Goal: Task Accomplishment & Management: Manage account settings

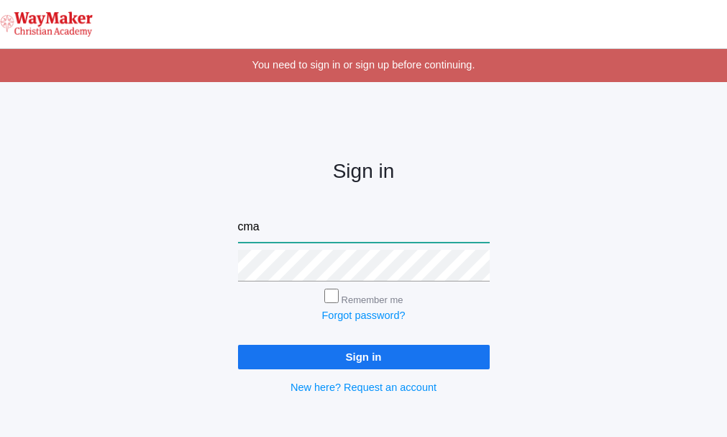
type input "[EMAIL_ADDRESS][DOMAIN_NAME]"
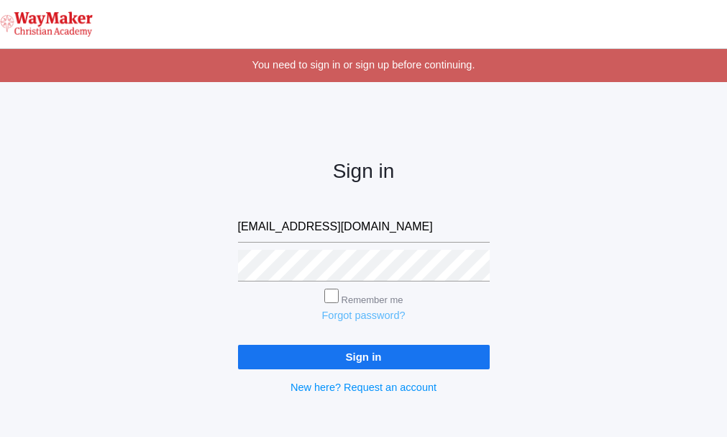
click at [362, 311] on link "Forgot password?" at bounding box center [363, 315] width 83 height 12
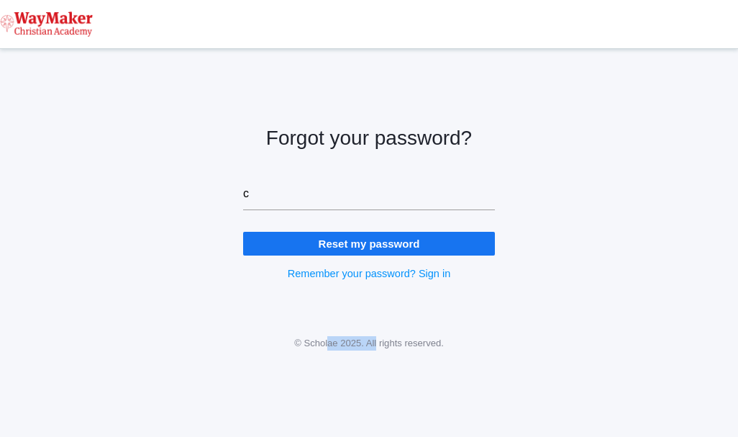
drag, startPoint x: 330, startPoint y: 410, endPoint x: 376, endPoint y: 368, distance: 62.1
click at [376, 368] on body "icons/ui/navigation/hamburger Created with Sketch. icons/ui/navigation/home Cre…" at bounding box center [369, 218] width 738 height 437
drag, startPoint x: 376, startPoint y: 368, endPoint x: 255, endPoint y: 309, distance: 134.2
click at [255, 309] on div "Forgot your password? c Reset my password Remember your password? Sign in" at bounding box center [369, 192] width 288 height 251
click at [261, 196] on input "c" at bounding box center [369, 194] width 252 height 32
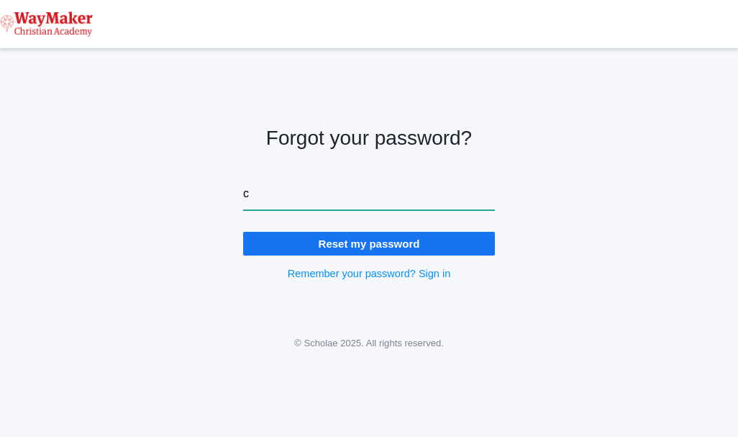
type input "[EMAIL_ADDRESS][DOMAIN_NAME]"
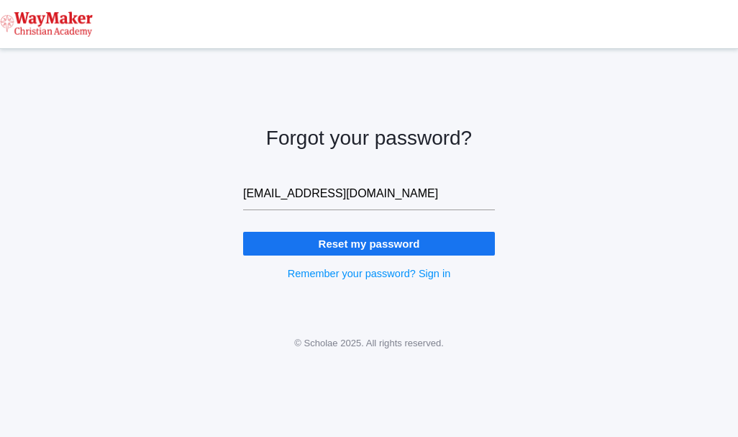
click at [323, 247] on input "Reset my password" at bounding box center [369, 244] width 252 height 24
